Goal: Find specific page/section: Find specific page/section

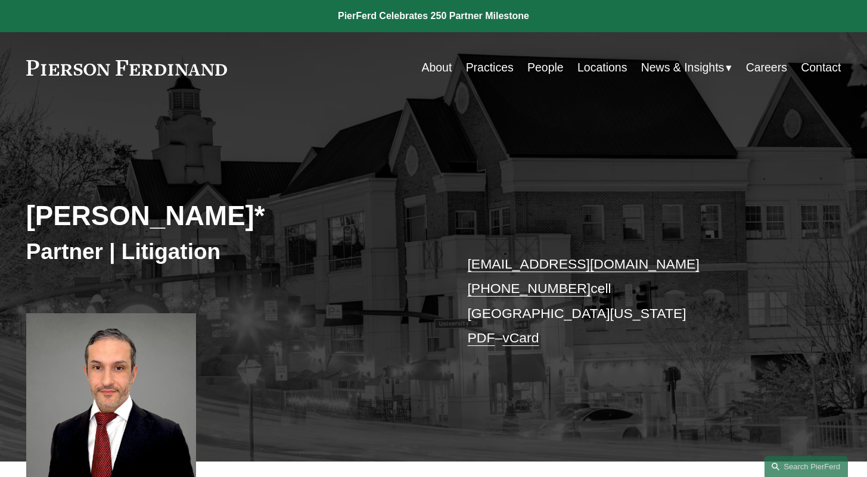
click at [593, 71] on link "Locations" at bounding box center [602, 67] width 49 height 23
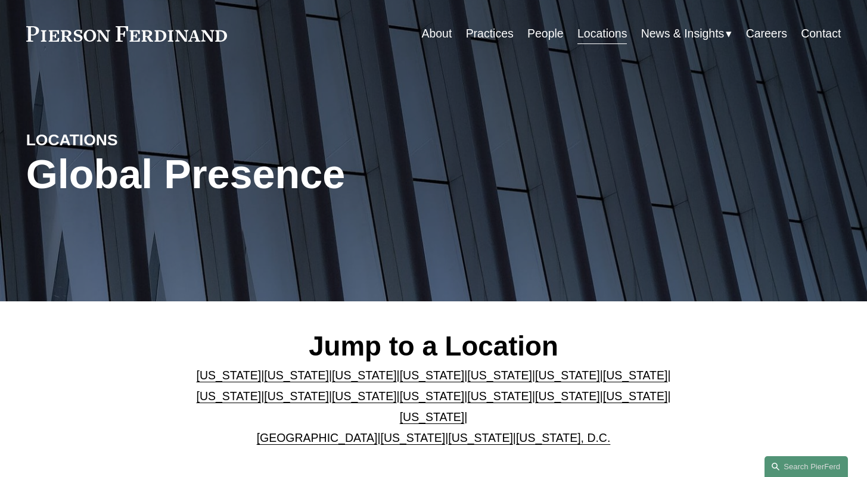
scroll to position [103, 0]
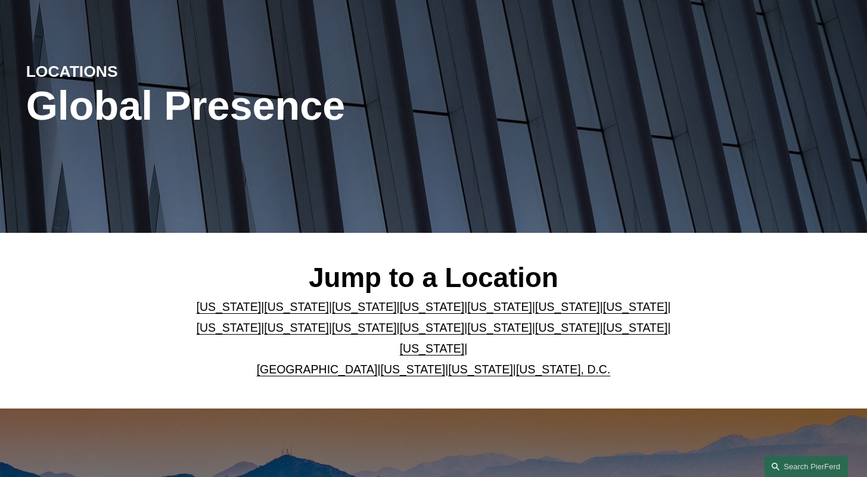
click at [342, 374] on link "United Kingdom" at bounding box center [317, 369] width 121 height 13
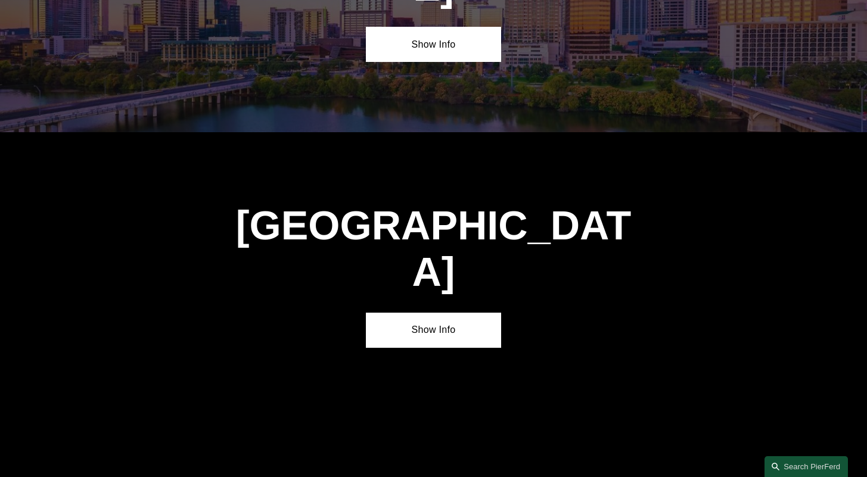
scroll to position [4233, 0]
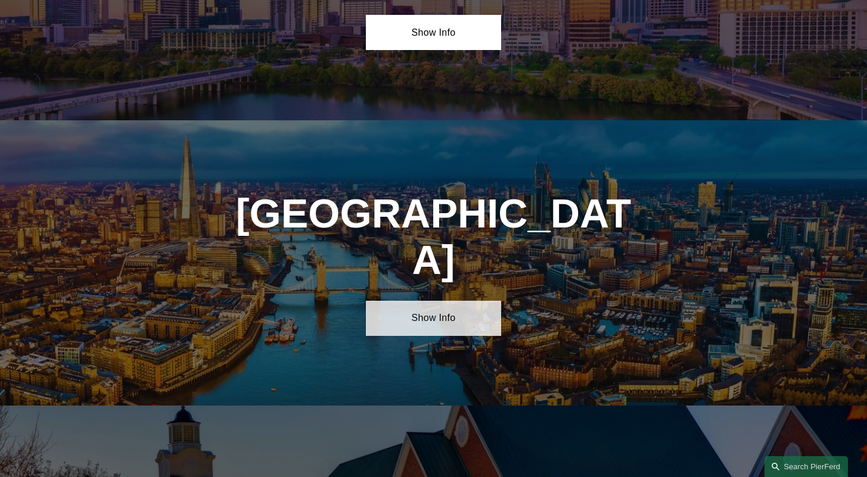
click at [440, 301] on link "Show Info" at bounding box center [434, 318] width 136 height 35
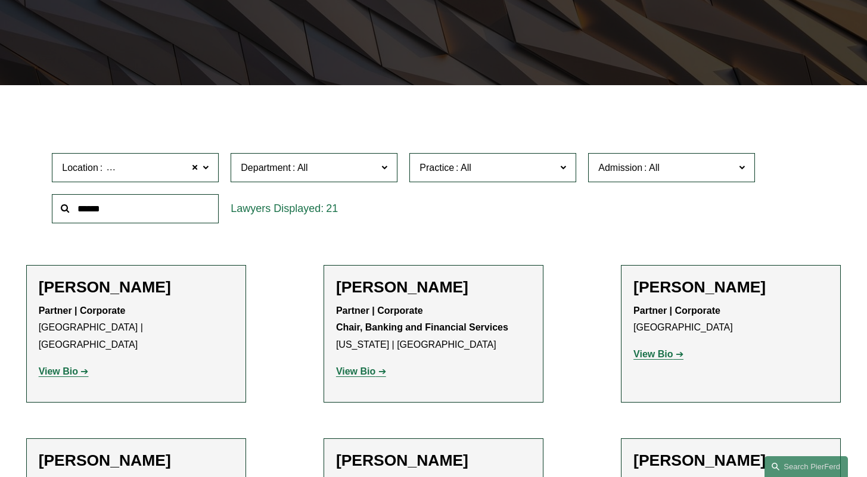
scroll to position [423, 0]
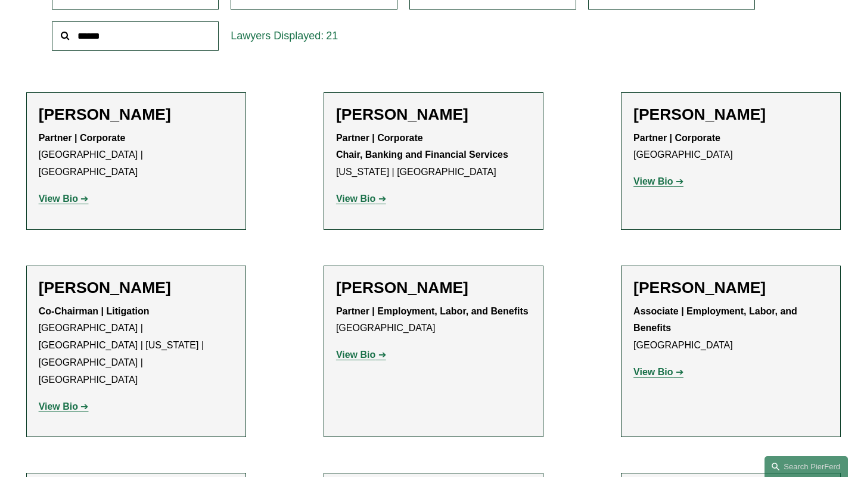
click at [69, 194] on strong "View Bio" at bounding box center [58, 199] width 39 height 10
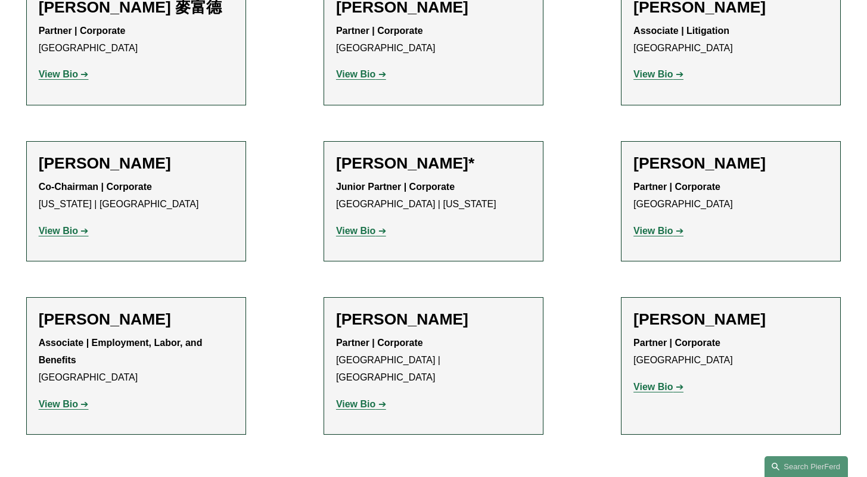
scroll to position [1421, 0]
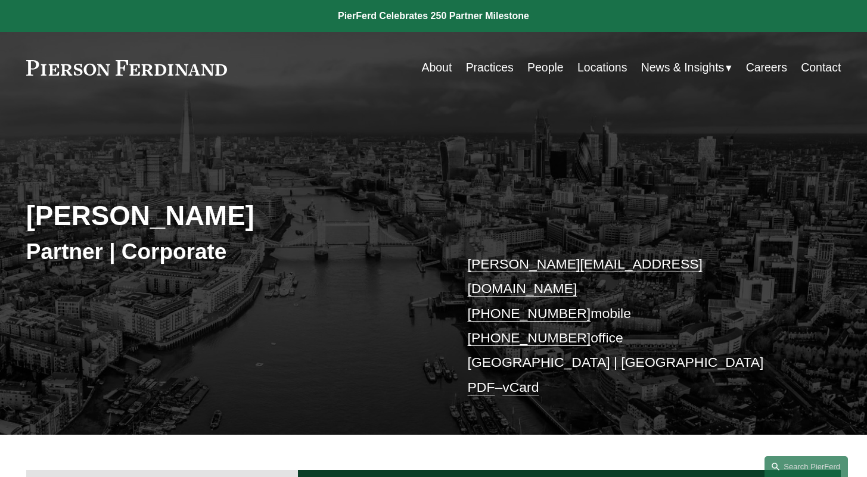
drag, startPoint x: 29, startPoint y: 214, endPoint x: 303, endPoint y: 204, distance: 273.8
click at [303, 204] on h2 "[PERSON_NAME]" at bounding box center [230, 216] width 408 height 33
